Goal: Check status: Check status

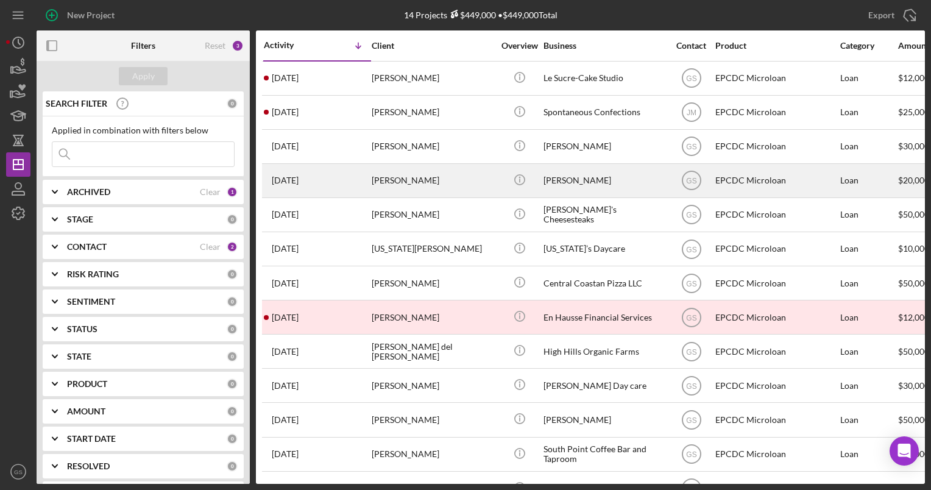
click at [477, 186] on div "[PERSON_NAME]" at bounding box center [433, 180] width 122 height 32
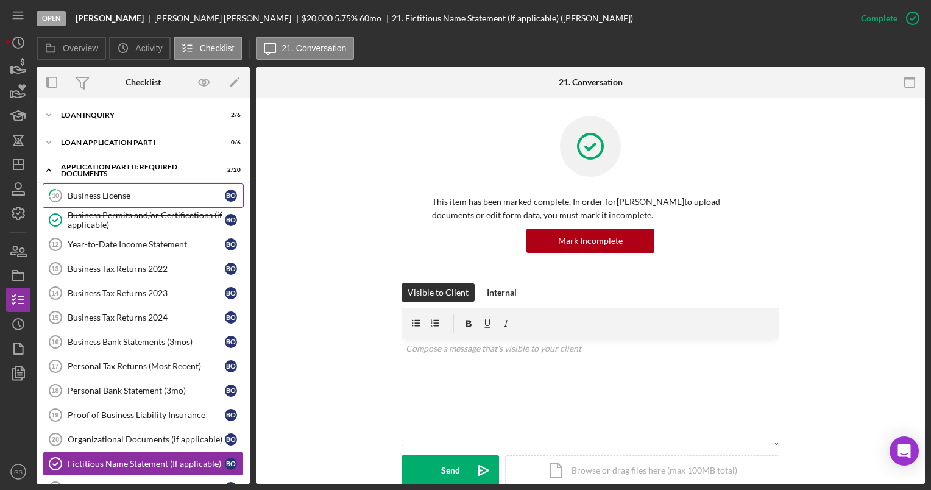
click at [163, 201] on link "10 Business License B O" at bounding box center [143, 195] width 201 height 24
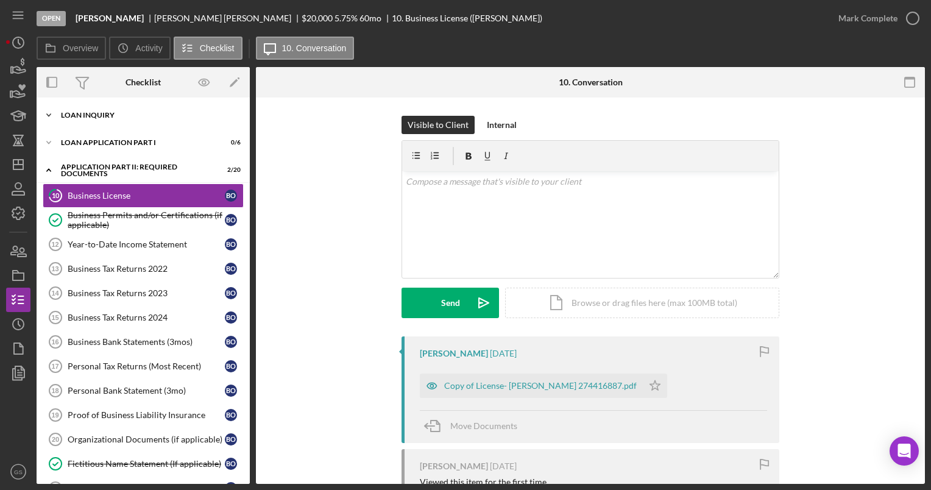
click at [158, 115] on div "Loan Inquiry" at bounding box center [148, 114] width 174 height 7
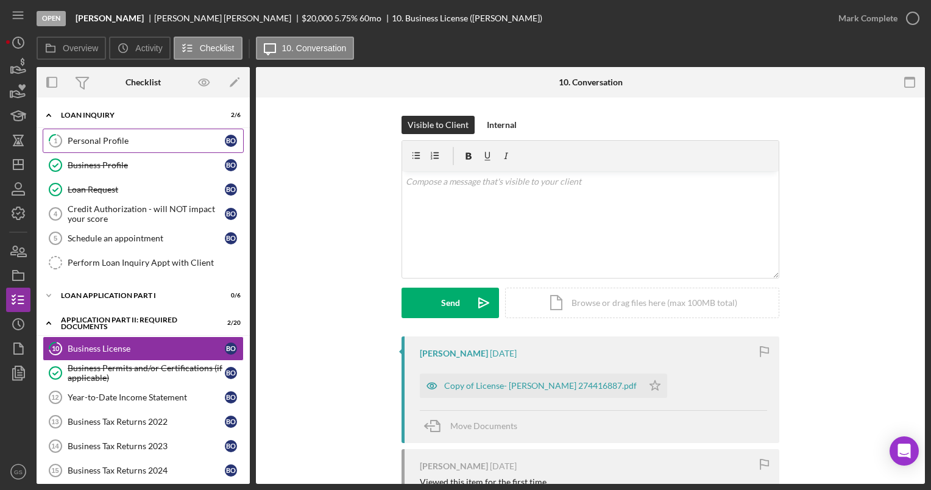
click at [151, 140] on div "Personal Profile" at bounding box center [146, 141] width 157 height 10
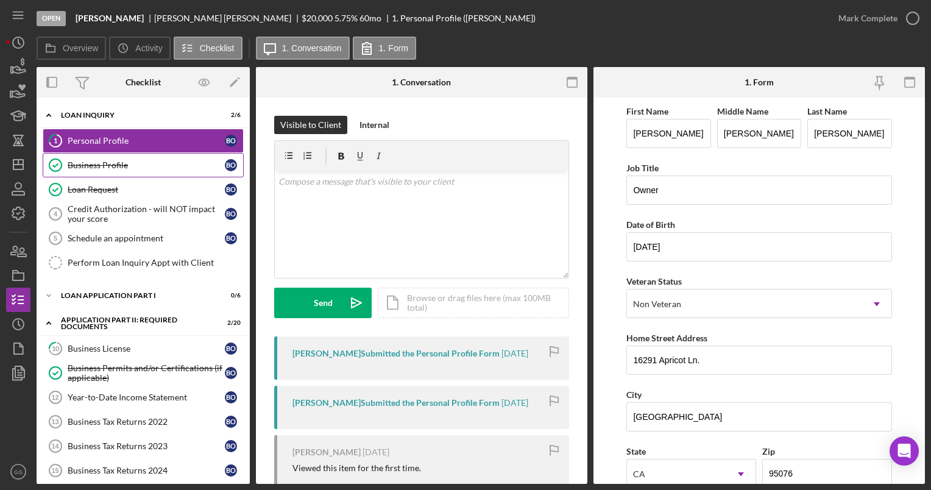
click at [149, 157] on link "Business Profile Business Profile B O" at bounding box center [143, 165] width 201 height 24
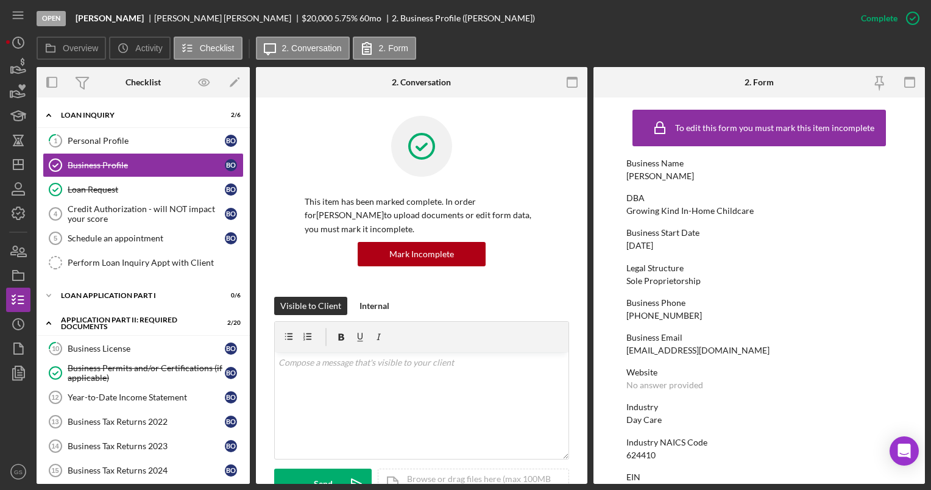
click at [751, 351] on div "[EMAIL_ADDRESS][DOMAIN_NAME]" at bounding box center [697, 350] width 143 height 10
drag, startPoint x: 751, startPoint y: 349, endPoint x: 626, endPoint y: 347, distance: 124.9
click at [626, 347] on div "[EMAIL_ADDRESS][DOMAIN_NAME]" at bounding box center [697, 350] width 143 height 10
drag, startPoint x: 626, startPoint y: 347, endPoint x: 637, endPoint y: 352, distance: 11.8
copy div "[EMAIL_ADDRESS][DOMAIN_NAME]"
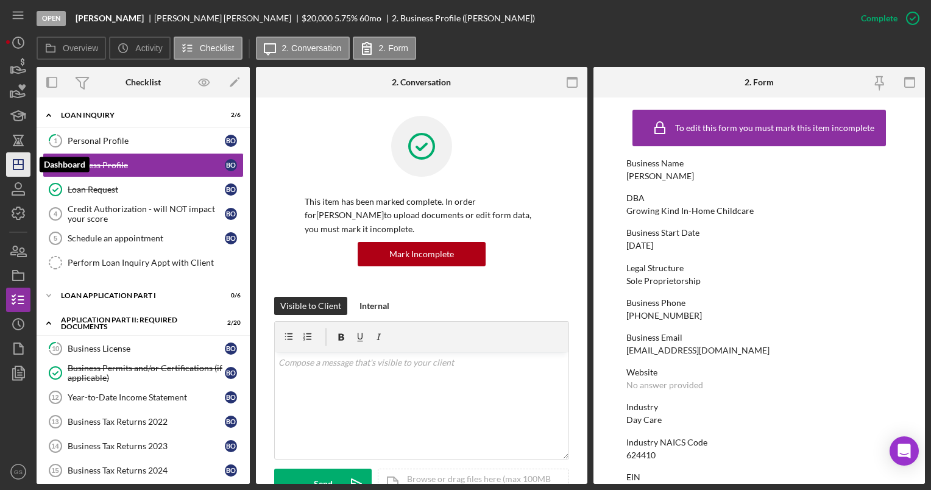
click at [25, 166] on icon "Icon/Dashboard" at bounding box center [18, 164] width 30 height 30
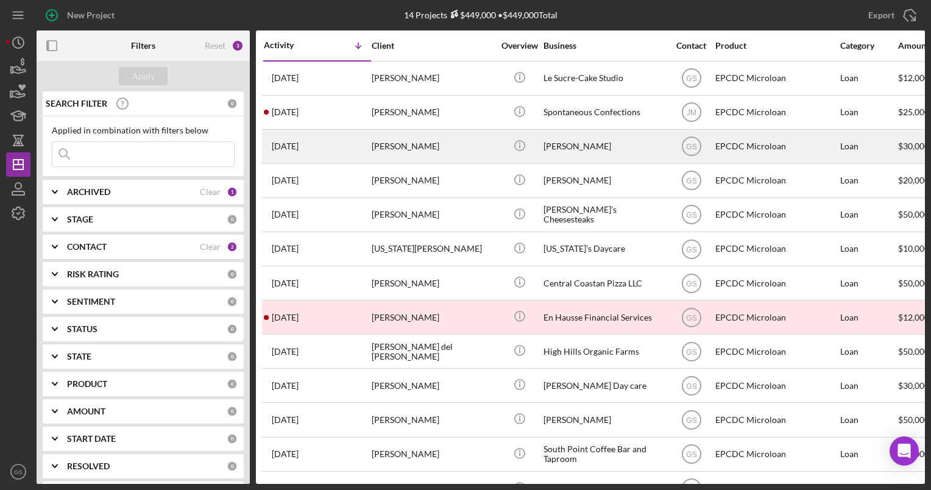
click at [494, 157] on td "[PERSON_NAME]" at bounding box center [433, 146] width 125 height 34
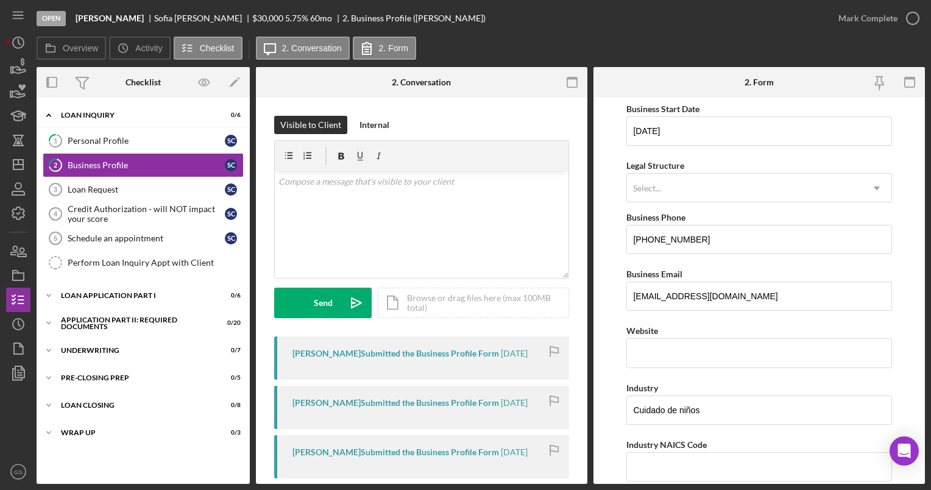
scroll to position [122, 0]
